Goal: Task Accomplishment & Management: Manage account settings

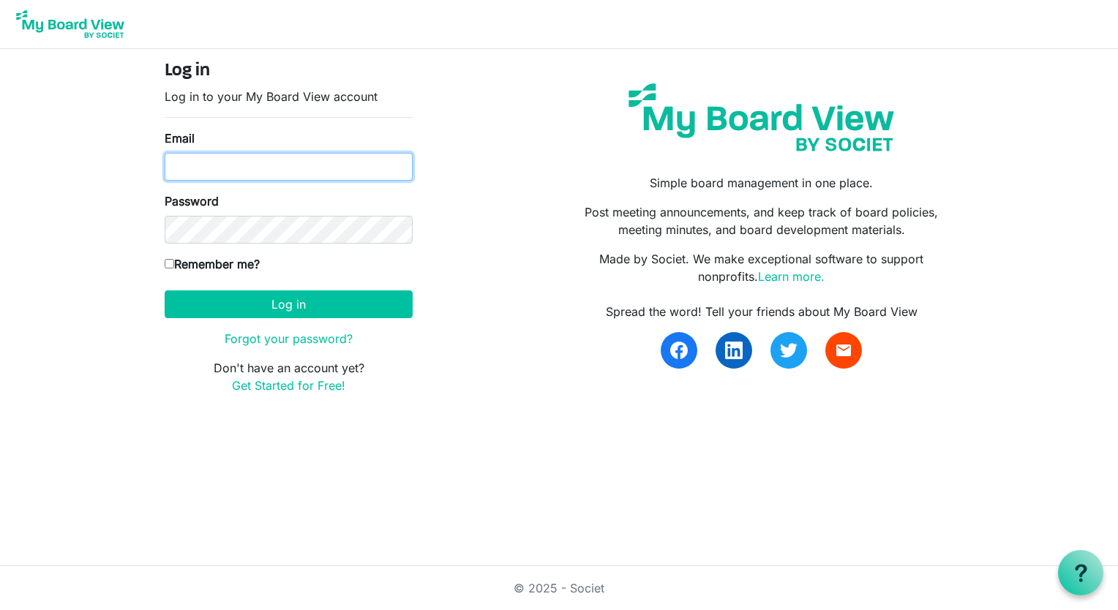
click at [192, 162] on input "Email" at bounding box center [289, 167] width 248 height 28
type input "ndwinnell@brantcountyspca.com"
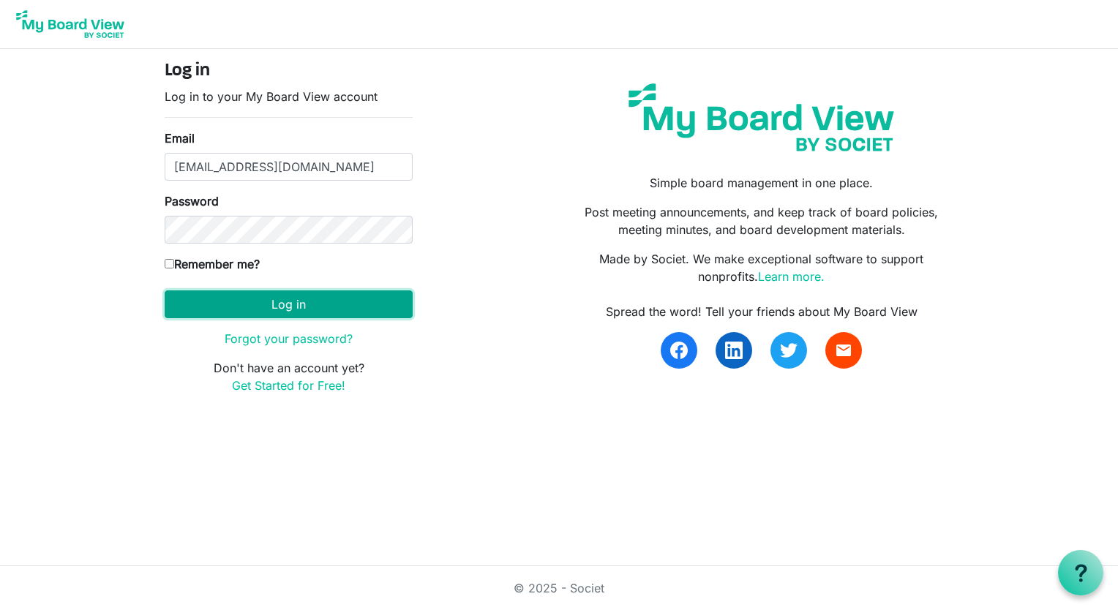
click at [298, 306] on button "Log in" at bounding box center [289, 304] width 248 height 28
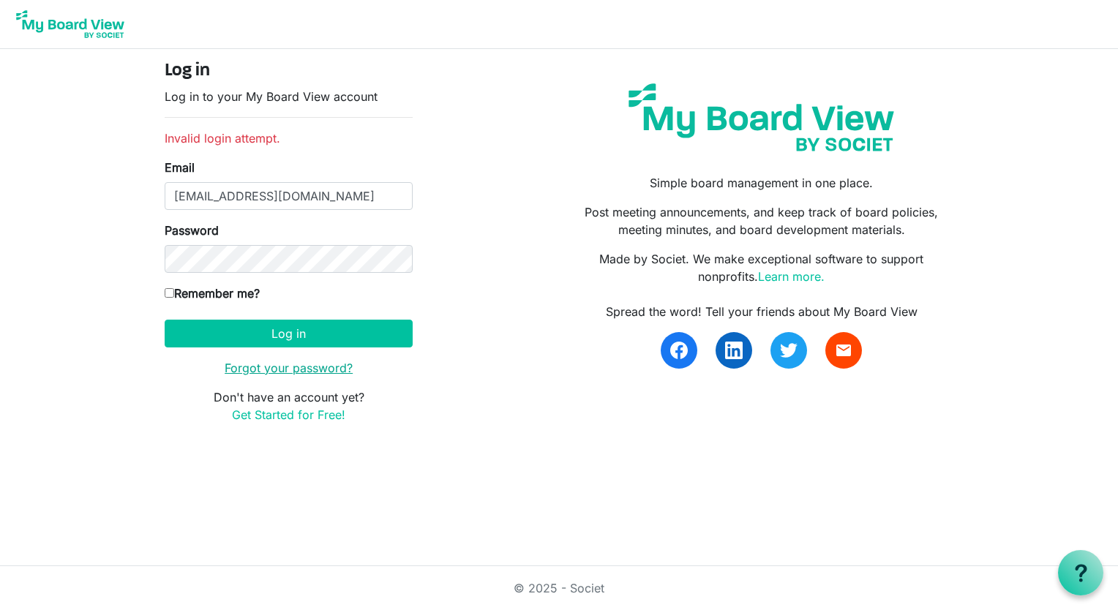
click at [279, 367] on link "Forgot your password?" at bounding box center [289, 368] width 128 height 15
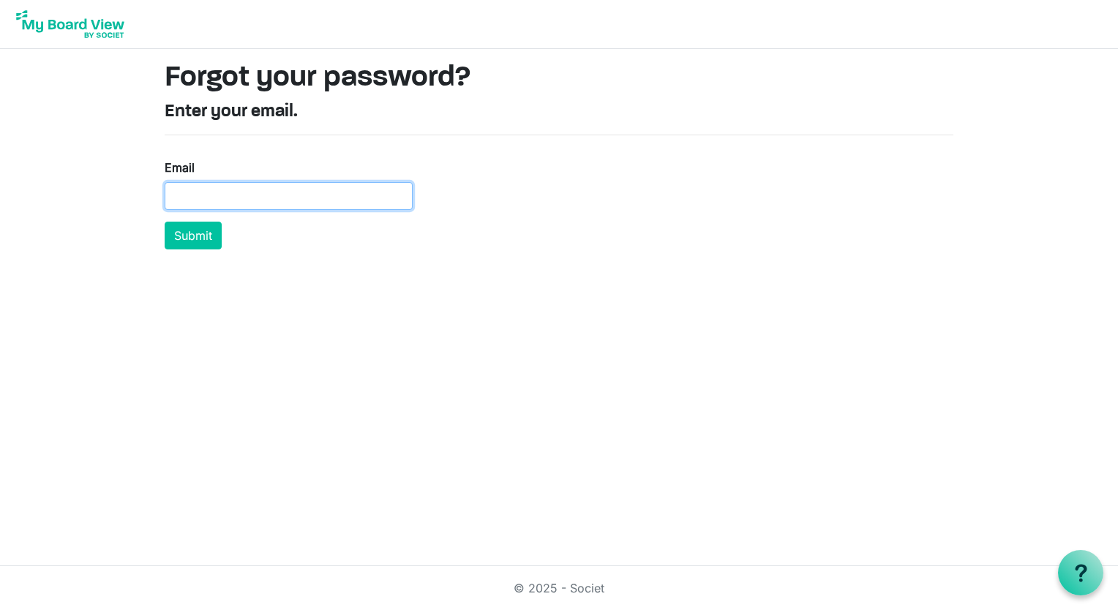
click at [208, 197] on input "Email" at bounding box center [289, 196] width 248 height 28
type input "[EMAIL_ADDRESS][DOMAIN_NAME]"
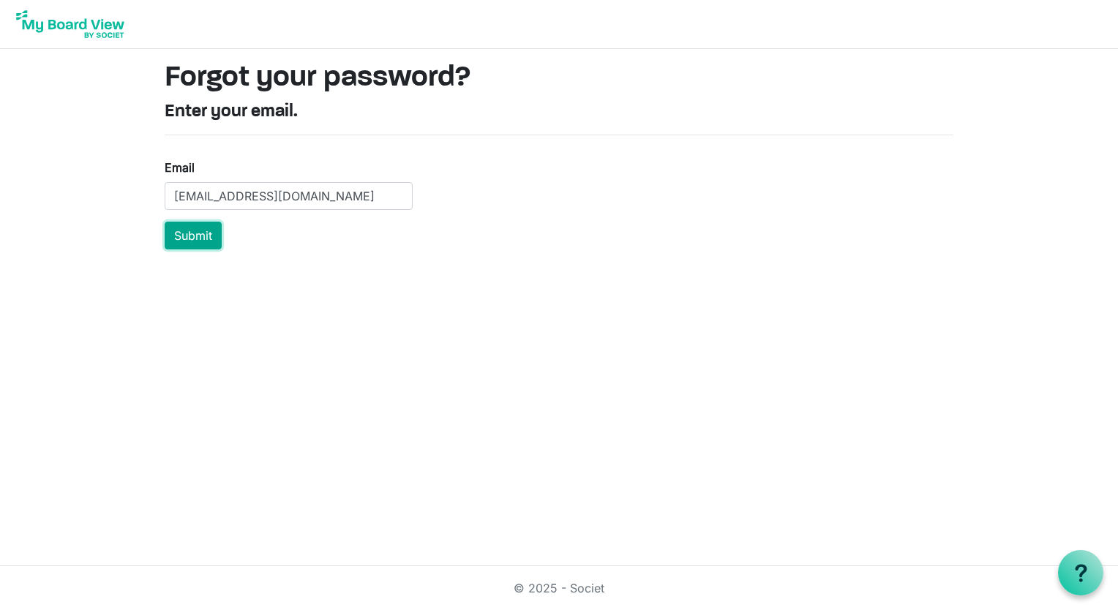
click at [173, 238] on button "Submit" at bounding box center [193, 236] width 57 height 28
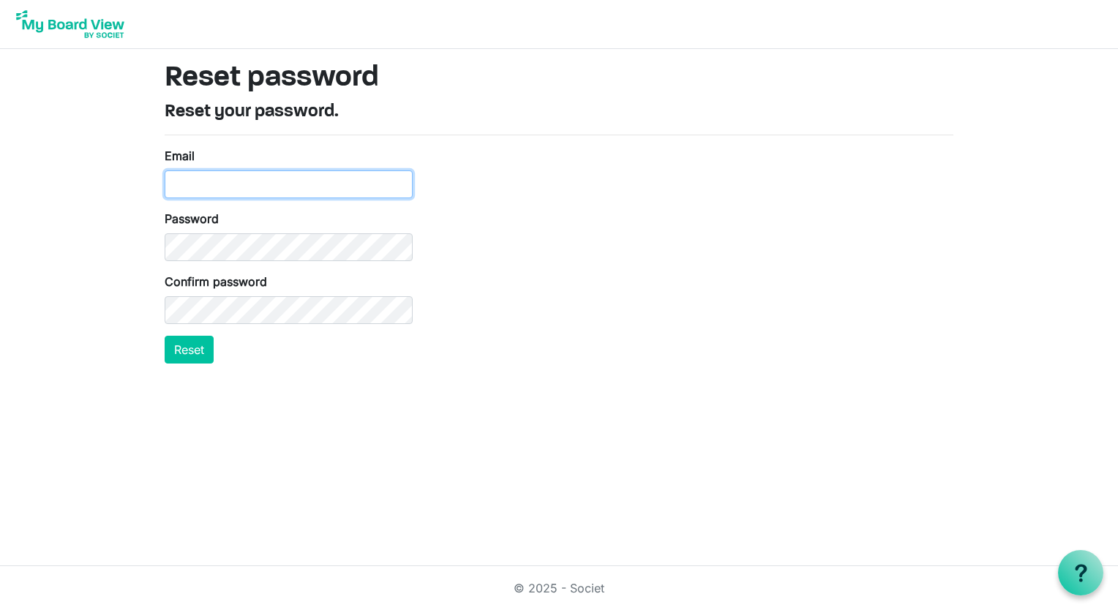
click at [266, 190] on input "Email" at bounding box center [289, 184] width 248 height 28
type input "ndwinnell@brantcountyspca.com"
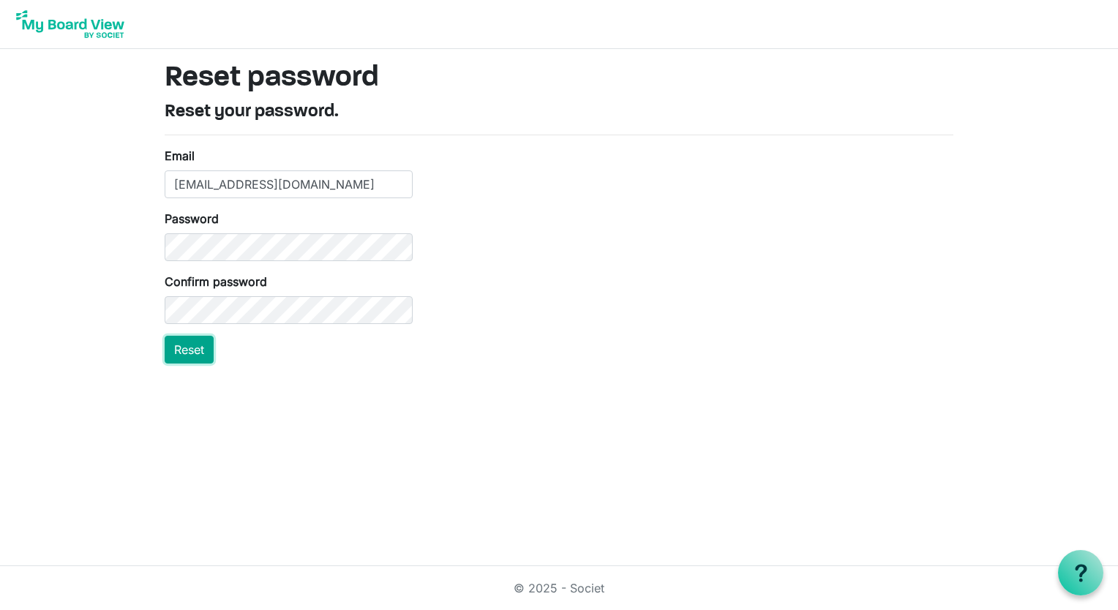
click at [182, 357] on button "Reset" at bounding box center [189, 350] width 49 height 28
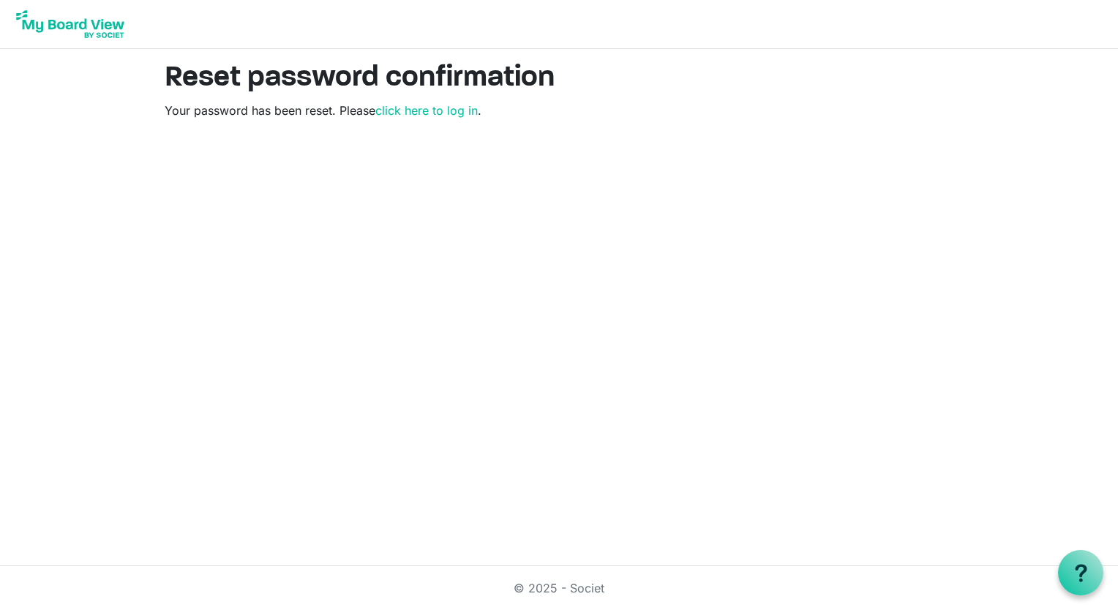
click at [436, 118] on p "Your password has been reset. Please click here to log in ." at bounding box center [559, 111] width 788 height 18
click at [432, 115] on link "click here to log in" at bounding box center [426, 110] width 102 height 15
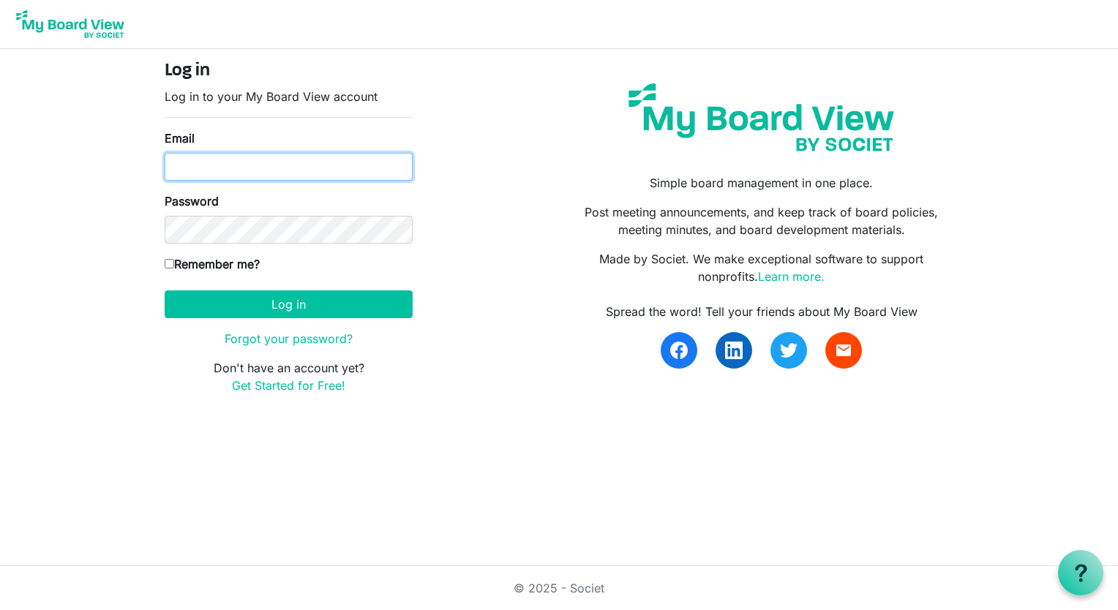
click at [255, 170] on input "Email" at bounding box center [289, 167] width 248 height 28
type input "[EMAIL_ADDRESS][DOMAIN_NAME]"
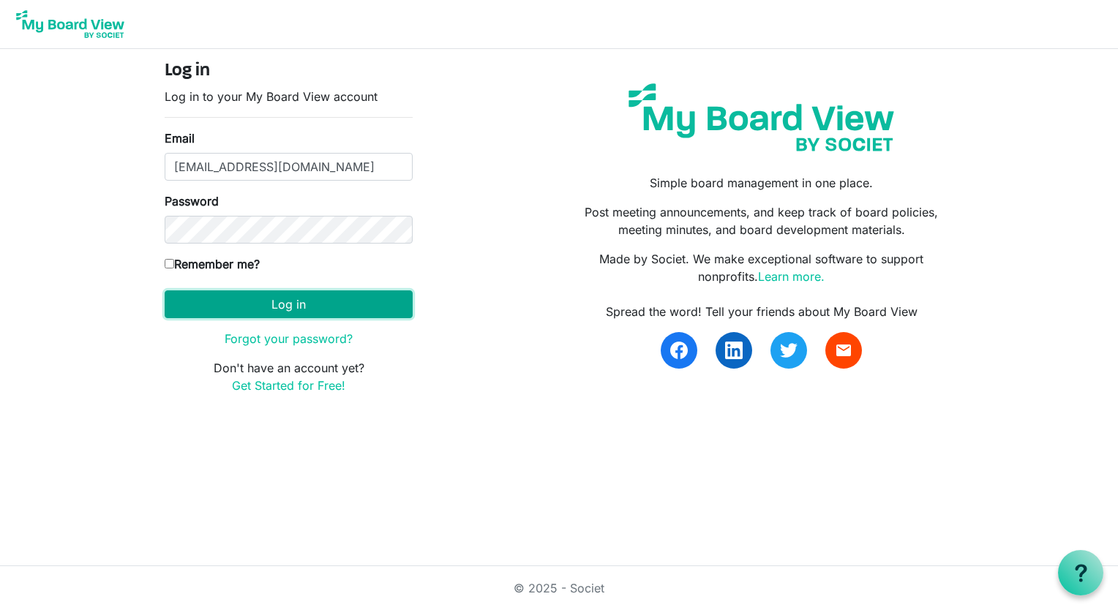
click at [313, 312] on button "Log in" at bounding box center [289, 304] width 248 height 28
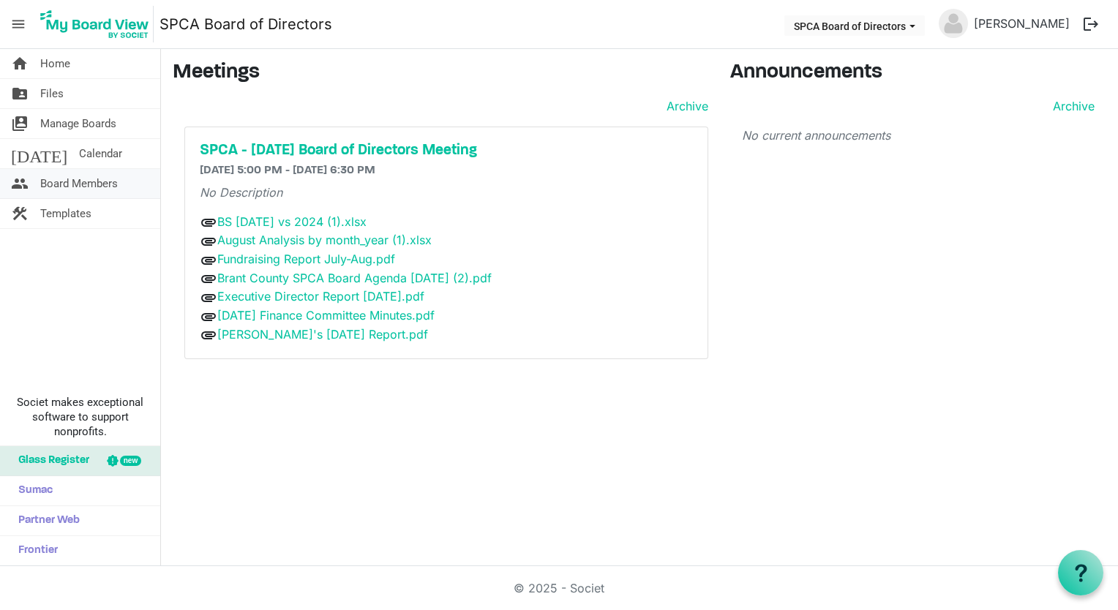
click at [70, 178] on span "Board Members" at bounding box center [79, 183] width 78 height 29
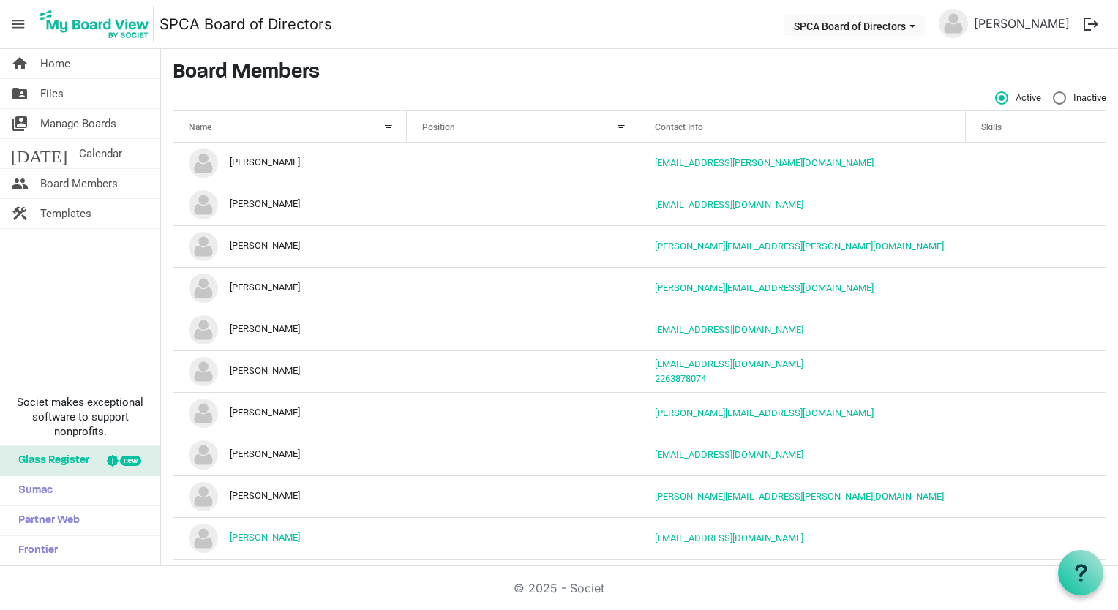
click at [1085, 22] on button "logout" at bounding box center [1090, 24] width 31 height 31
